Goal: Information Seeking & Learning: Learn about a topic

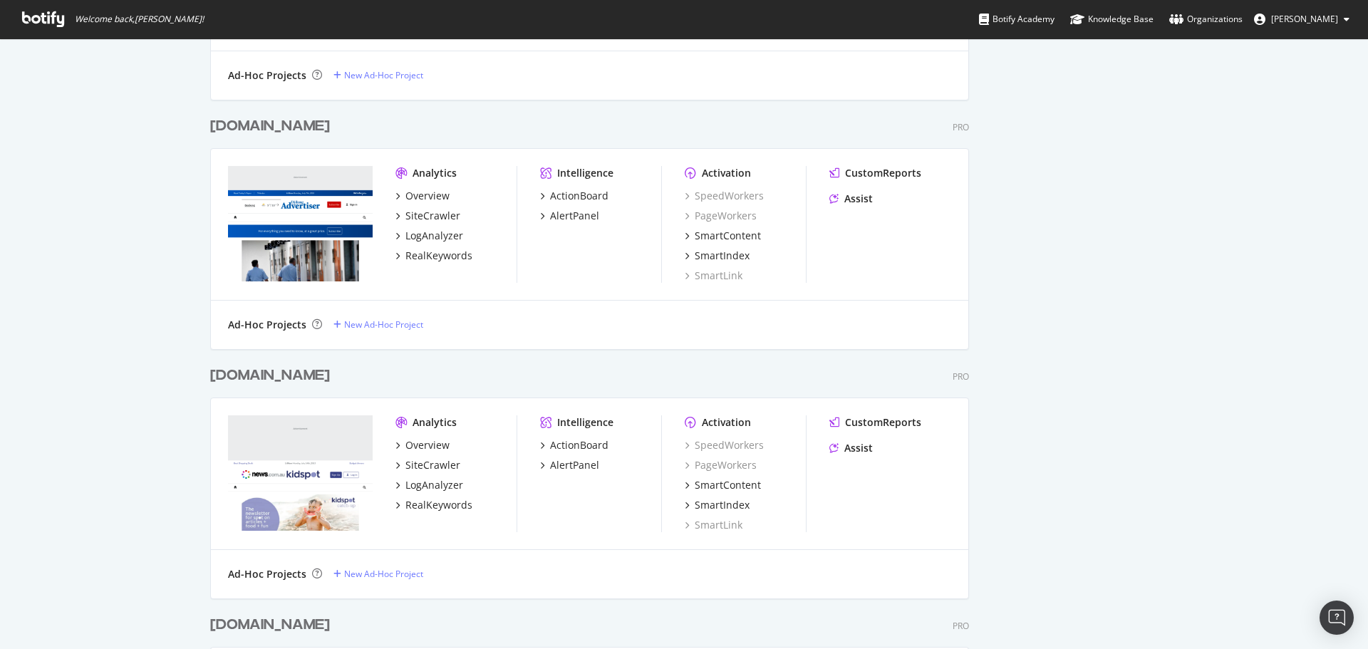
scroll to position [4833, 760]
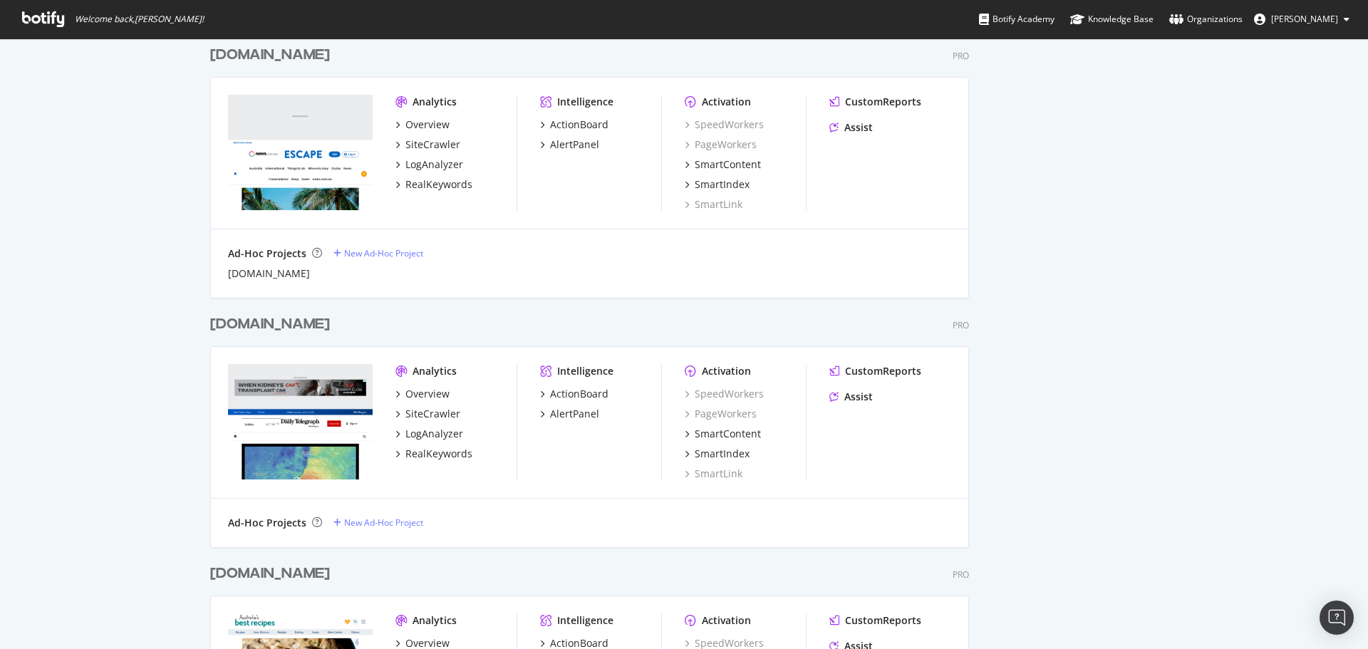
scroll to position [5765, 760]
click at [437, 400] on div "Overview" at bounding box center [427, 394] width 44 height 14
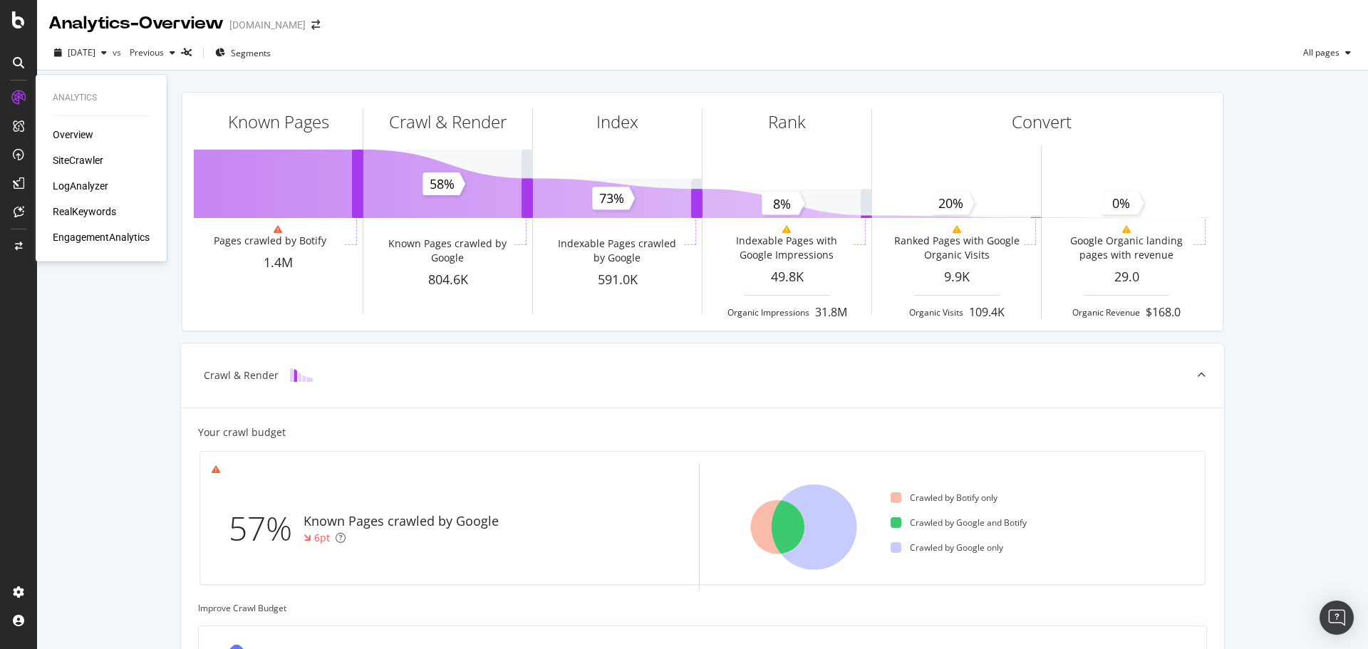
click at [93, 159] on div "SiteCrawler" at bounding box center [78, 160] width 51 height 14
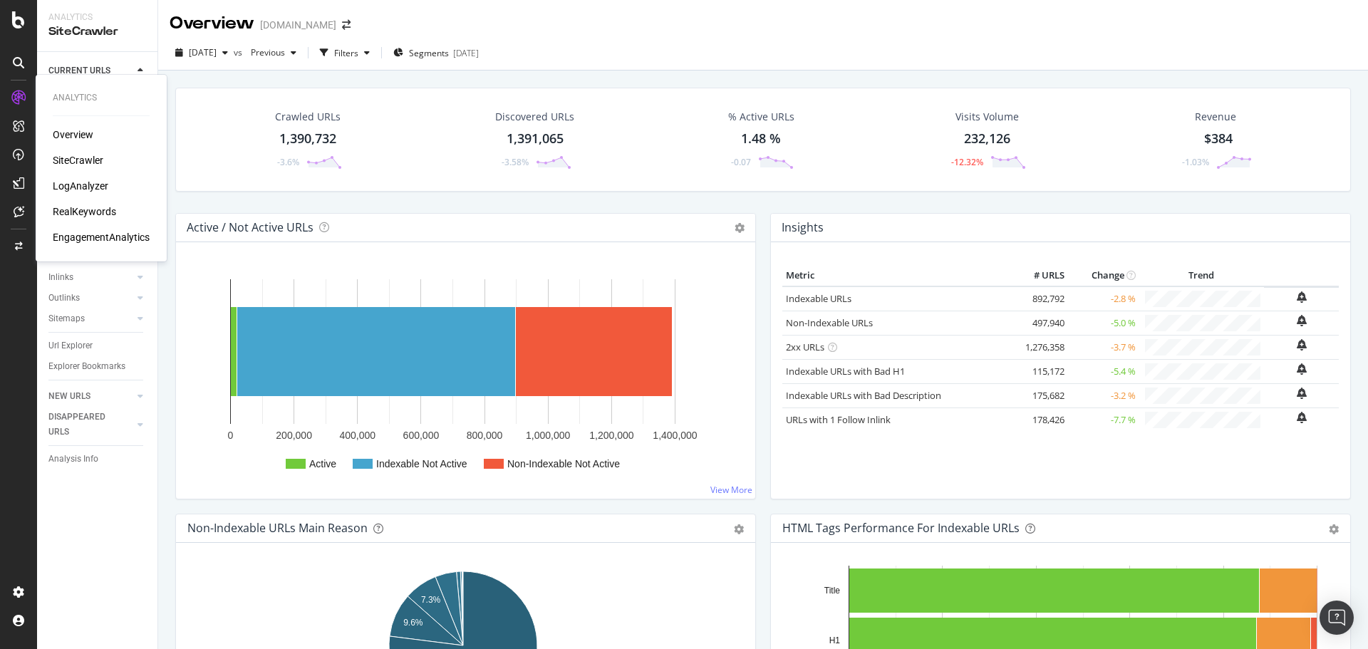
click at [91, 185] on div "LogAnalyzer" at bounding box center [81, 186] width 56 height 14
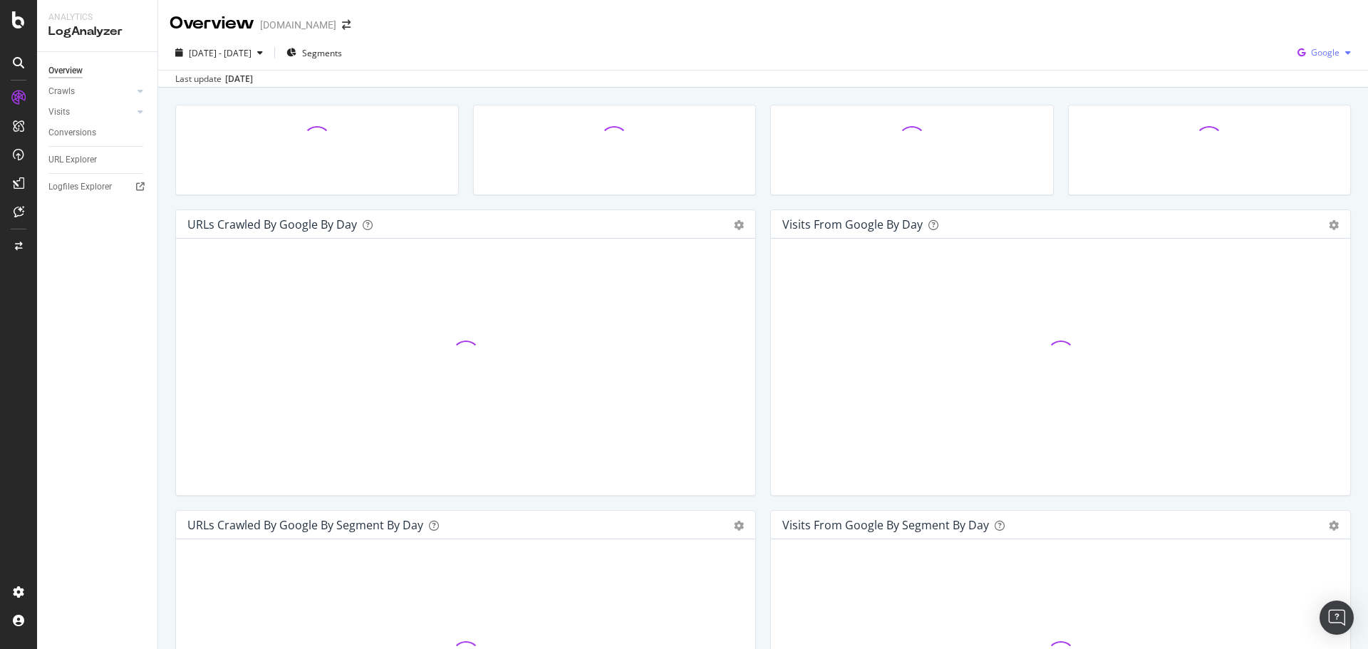
click at [1327, 54] on span "Google" at bounding box center [1325, 52] width 29 height 12
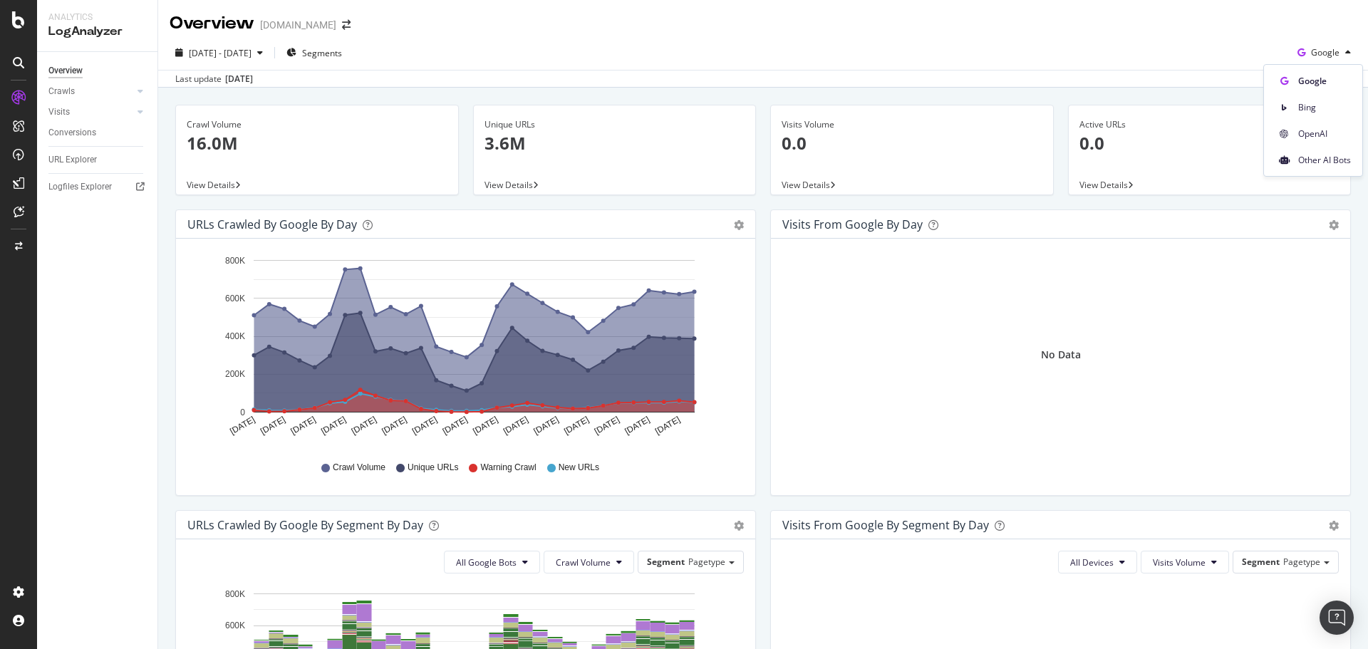
click at [996, 73] on div "Last update [DATE]" at bounding box center [763, 78] width 1210 height 17
click at [1318, 56] on span "Google" at bounding box center [1325, 52] width 29 height 12
click at [1309, 133] on span "OpenAI" at bounding box center [1324, 134] width 53 height 13
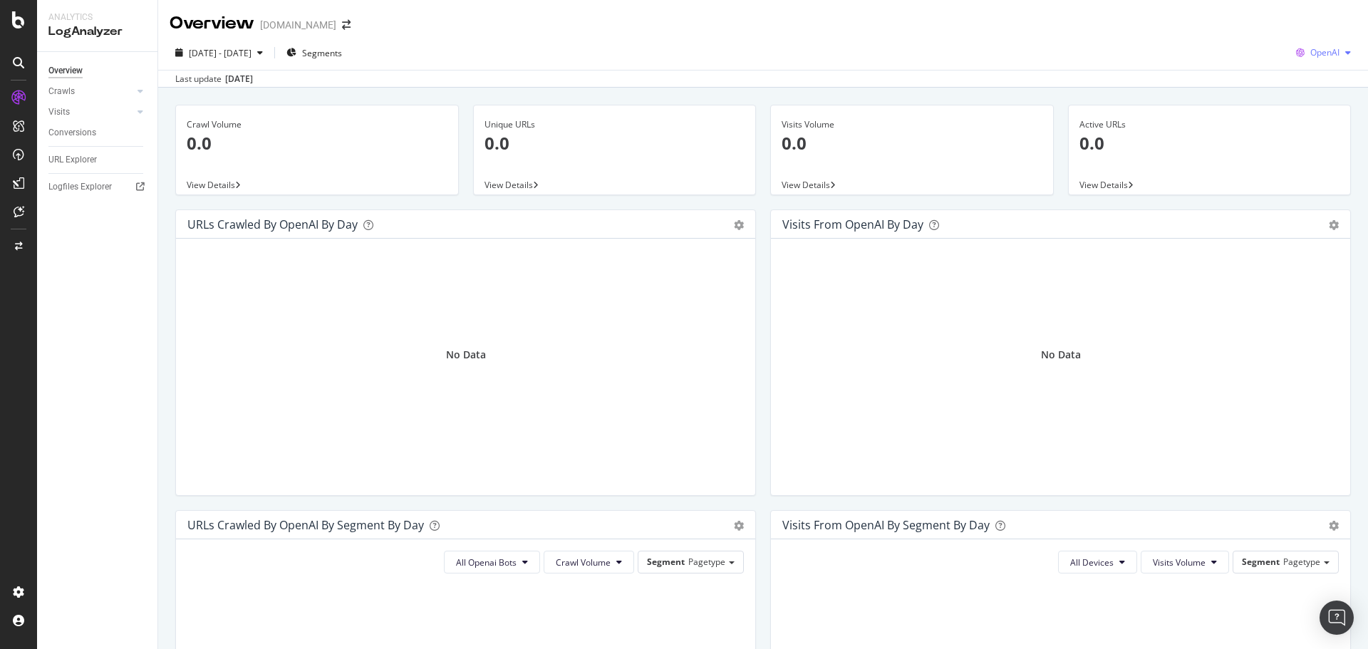
click at [1311, 52] on span "OpenAI" at bounding box center [1324, 52] width 29 height 12
click at [1298, 75] on span "Google" at bounding box center [1324, 81] width 53 height 13
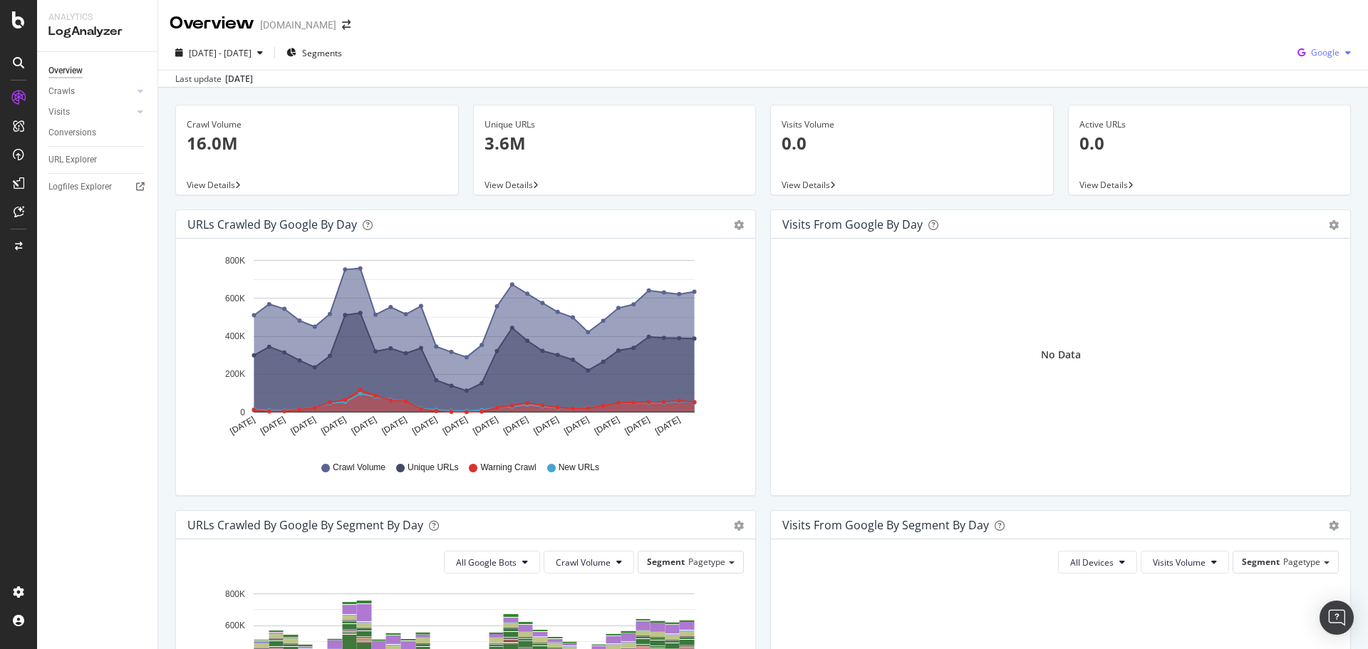
click at [1311, 51] on span "Google" at bounding box center [1325, 52] width 29 height 12
click at [1318, 107] on span "Bing" at bounding box center [1324, 107] width 53 height 13
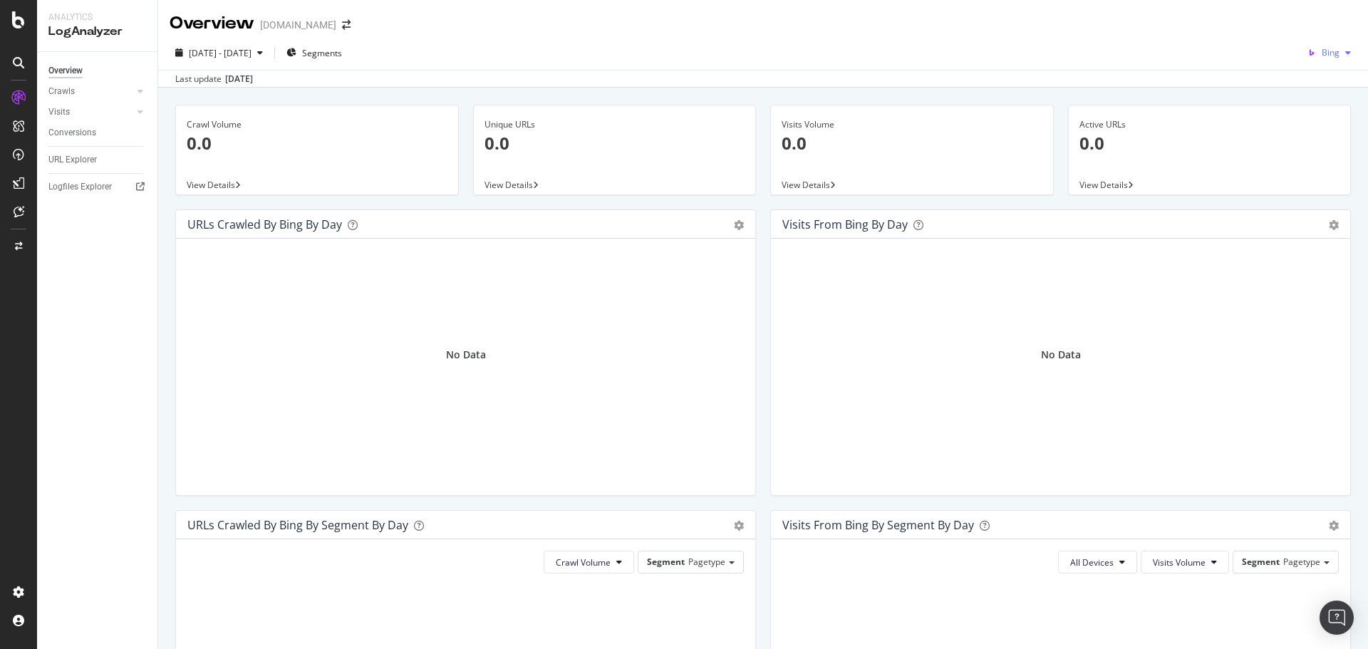
click at [1322, 52] on span "Bing" at bounding box center [1331, 52] width 18 height 12
click at [1312, 134] on span "OpenAI" at bounding box center [1325, 134] width 53 height 13
click at [1310, 54] on span "OpenAI" at bounding box center [1324, 52] width 29 height 12
click at [1289, 154] on span at bounding box center [1283, 160] width 17 height 17
click at [80, 129] on div "Conversions" at bounding box center [72, 132] width 48 height 15
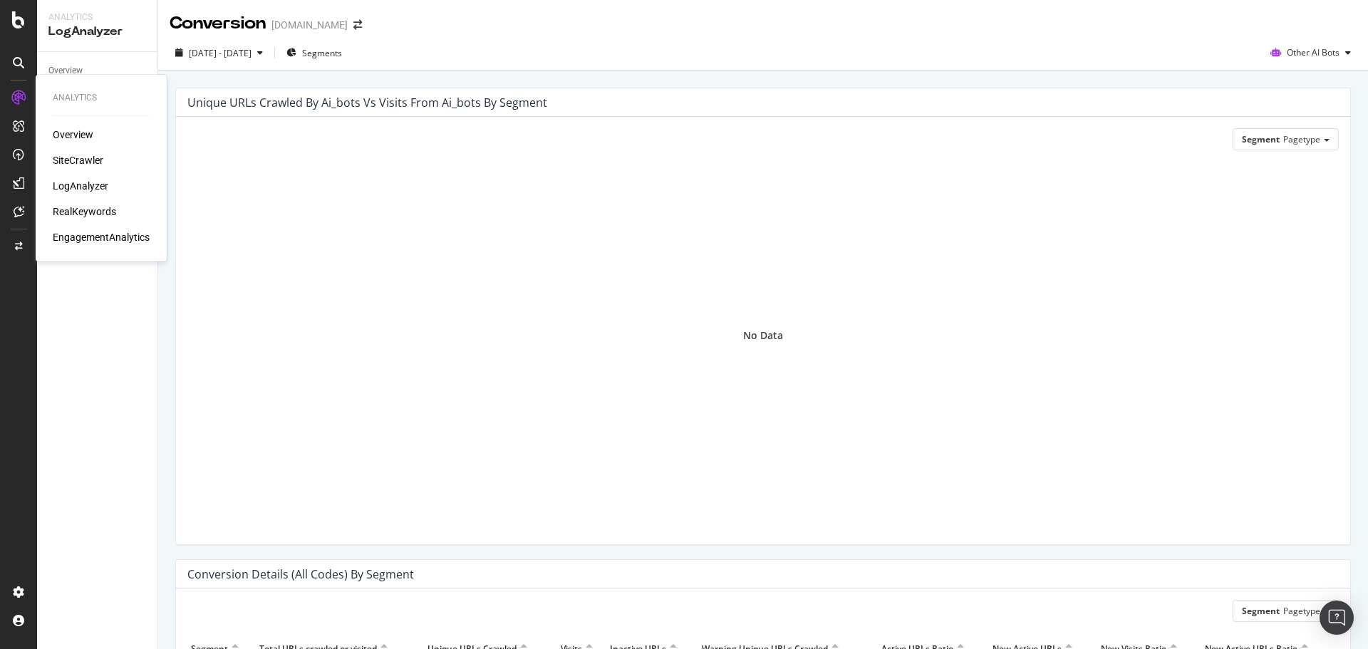
click at [97, 165] on div "SiteCrawler" at bounding box center [78, 160] width 51 height 14
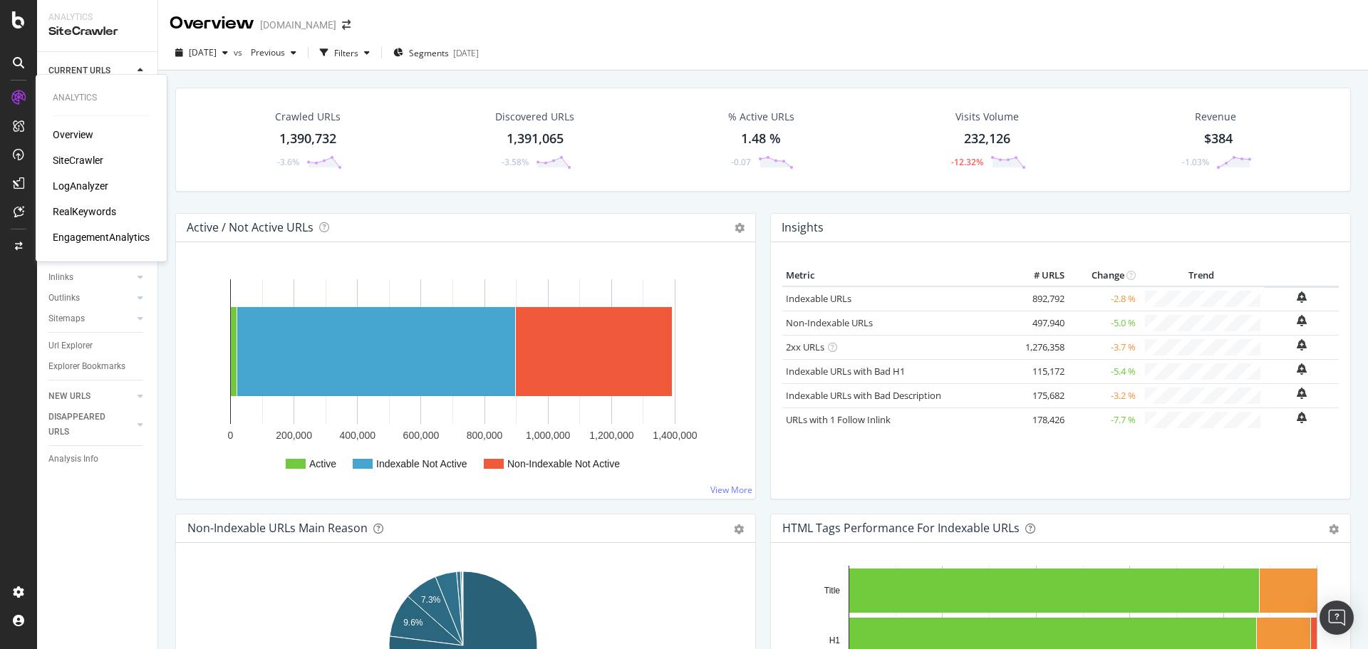
click at [100, 217] on div "RealKeywords" at bounding box center [84, 212] width 63 height 14
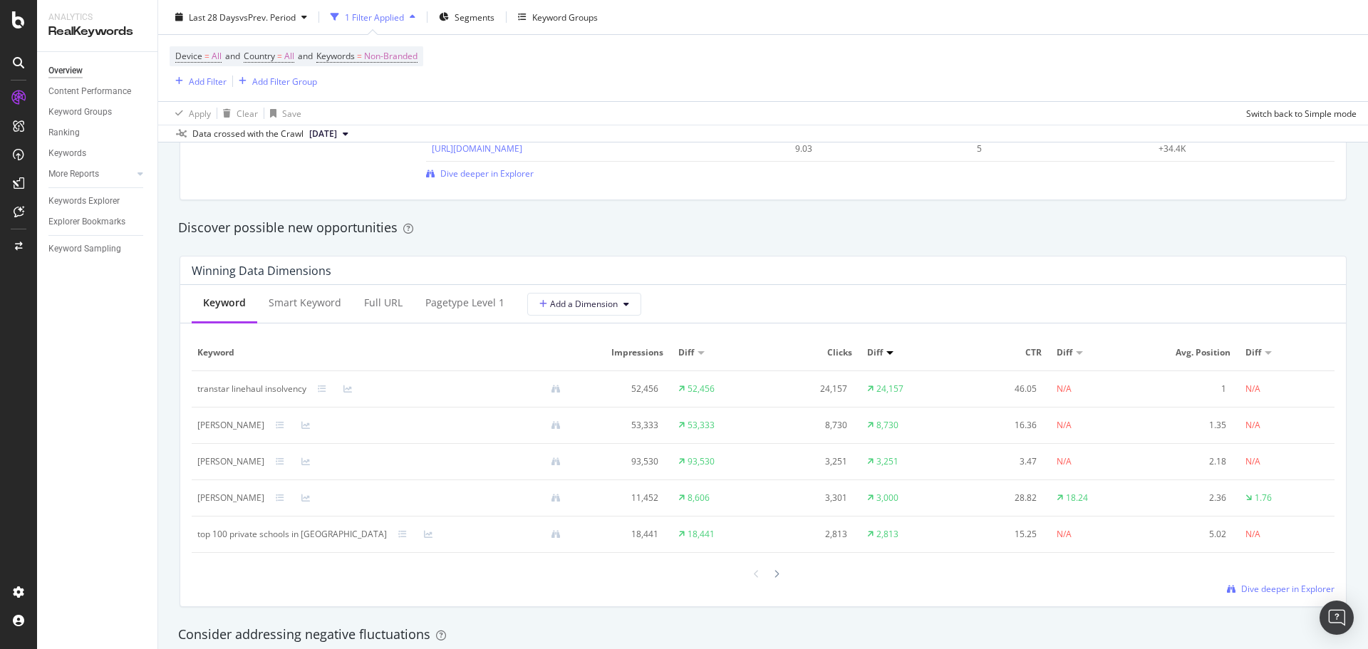
scroll to position [1168, 0]
